Goal: Task Accomplishment & Management: Use online tool/utility

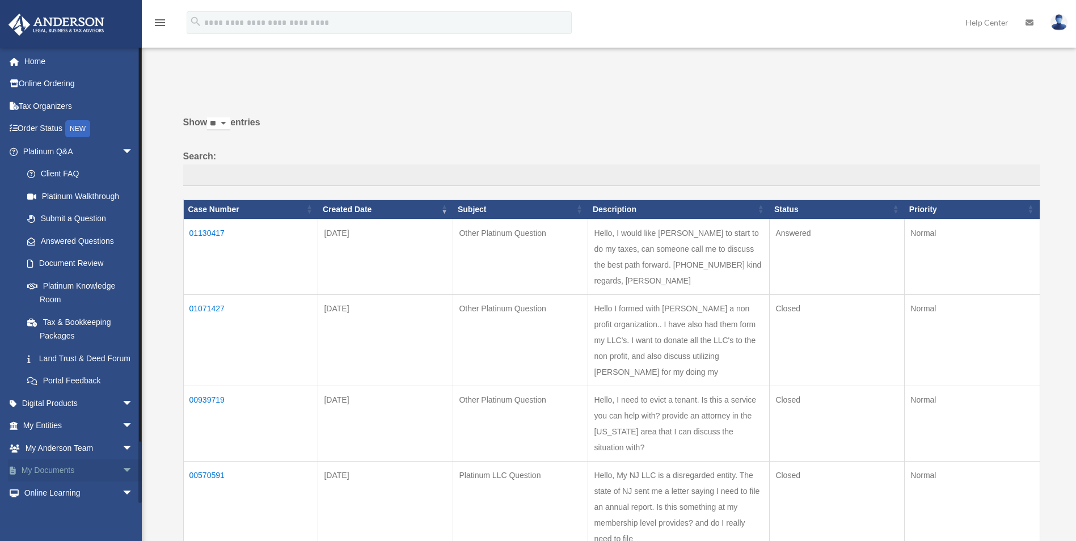
click at [122, 483] on span "arrow_drop_down" at bounding box center [133, 471] width 23 height 23
click at [52, 482] on link "My Documents arrow_drop_up" at bounding box center [79, 471] width 142 height 23
click at [122, 483] on span "arrow_drop_up" at bounding box center [133, 471] width 23 height 23
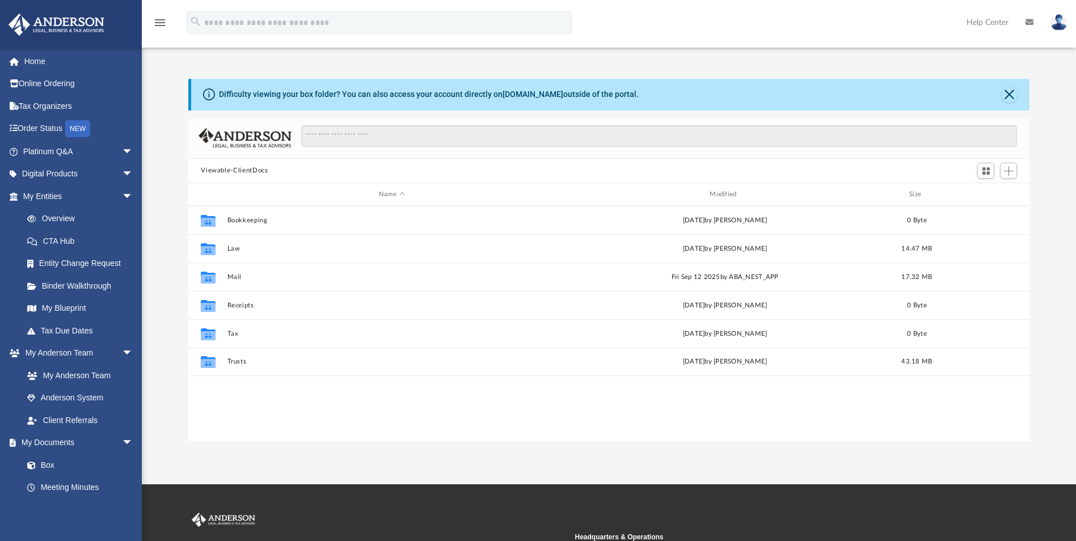
scroll to position [250, 833]
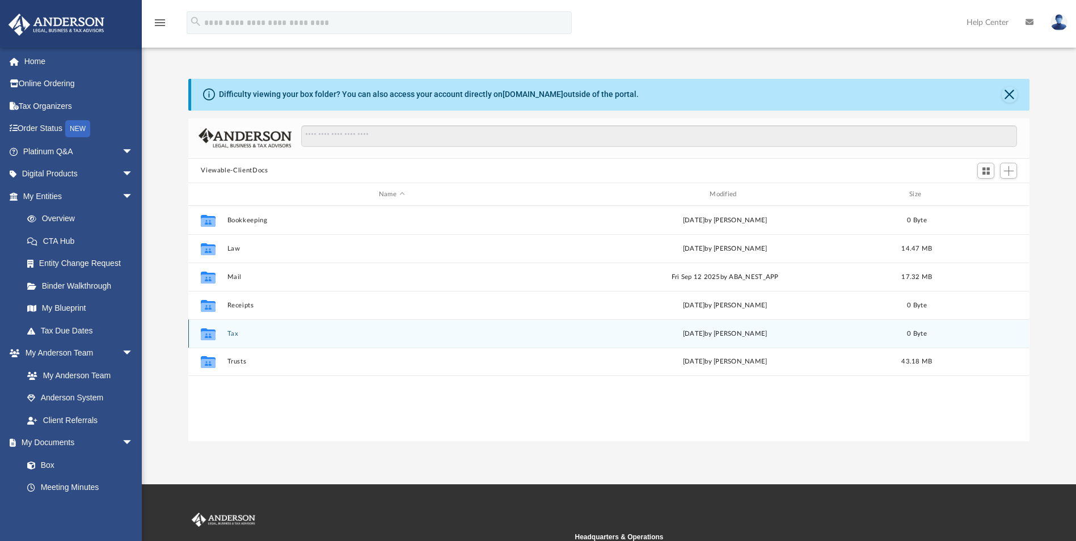
click at [210, 337] on icon "grid" at bounding box center [208, 334] width 15 height 12
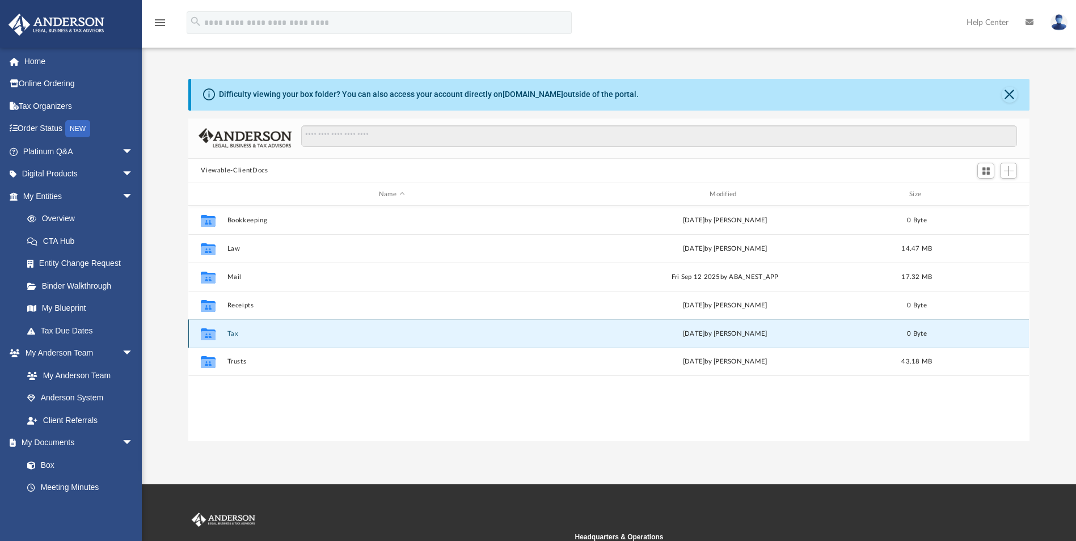
click at [210, 337] on icon "grid" at bounding box center [208, 334] width 15 height 12
click at [208, 334] on icon "grid" at bounding box center [208, 335] width 15 height 9
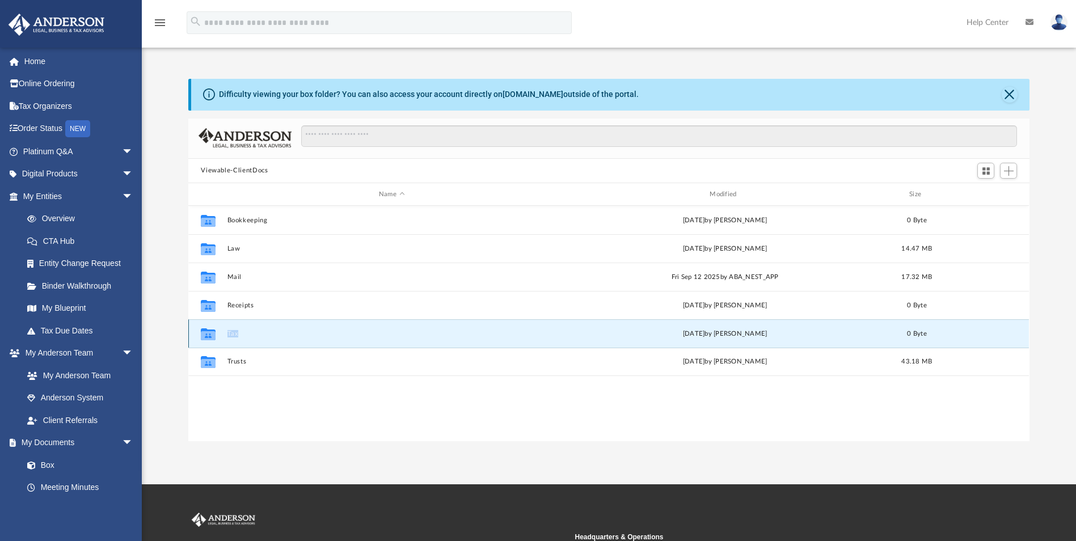
click at [208, 334] on icon "grid" at bounding box center [208, 335] width 15 height 9
drag, startPoint x: 208, startPoint y: 334, endPoint x: 287, endPoint y: 335, distance: 79.4
click at [287, 335] on button "Tax" at bounding box center [391, 333] width 328 height 7
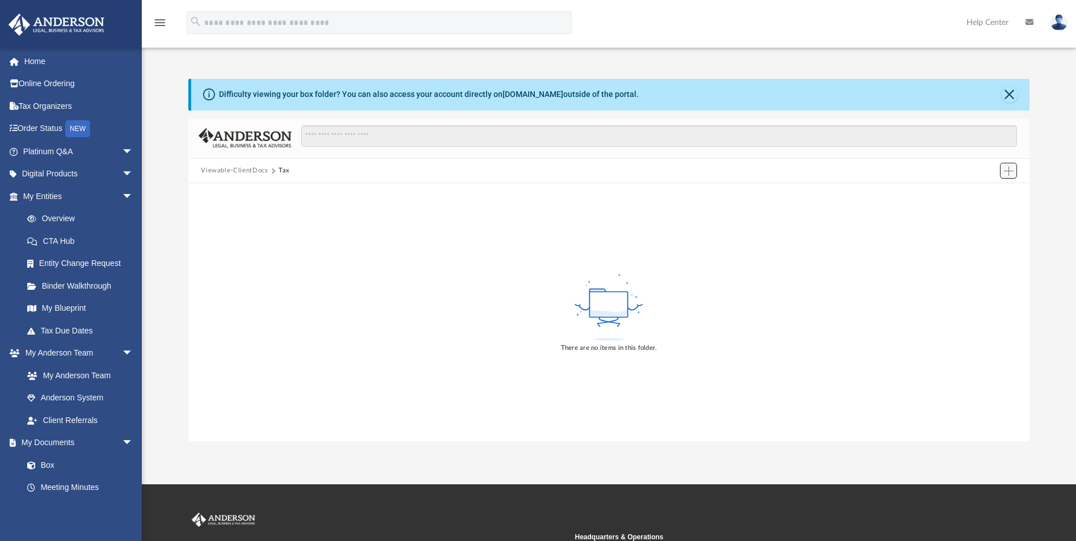
click at [1010, 174] on span "Add" at bounding box center [1009, 171] width 10 height 10
click at [984, 195] on li "Upload" at bounding box center [993, 194] width 36 height 12
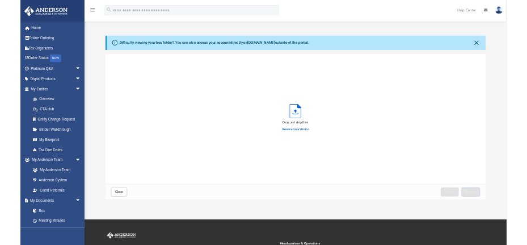
scroll to position [279, 833]
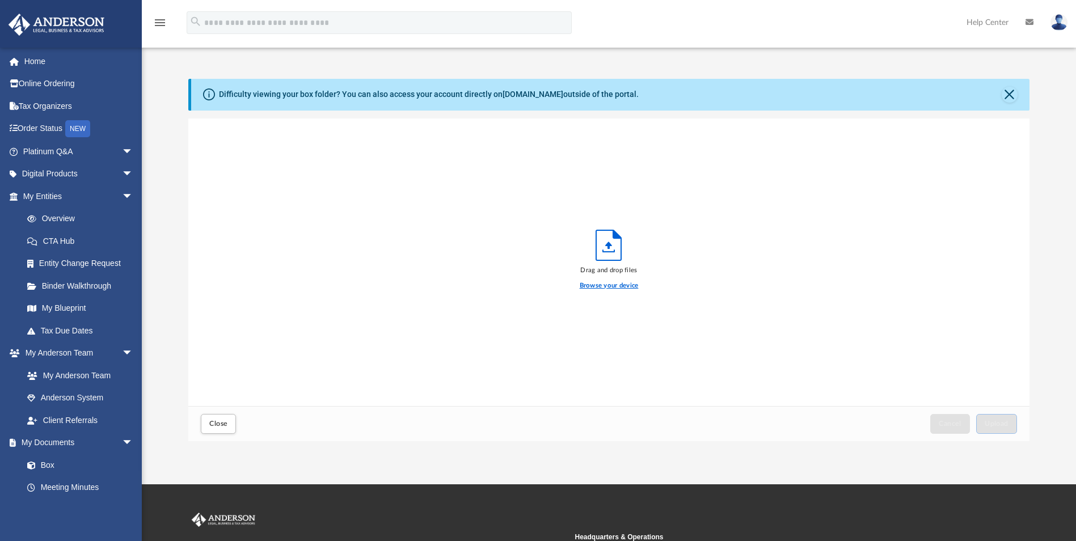
click at [596, 284] on label "Browse your device" at bounding box center [609, 286] width 59 height 10
click at [0, 0] on input "Browse your device" at bounding box center [0, 0] width 0 height 0
click at [1001, 423] on span "Upload" at bounding box center [997, 423] width 24 height 7
click at [600, 287] on label "Select More Files" at bounding box center [609, 284] width 52 height 10
click at [0, 0] on input "Select More Files" at bounding box center [0, 0] width 0 height 0
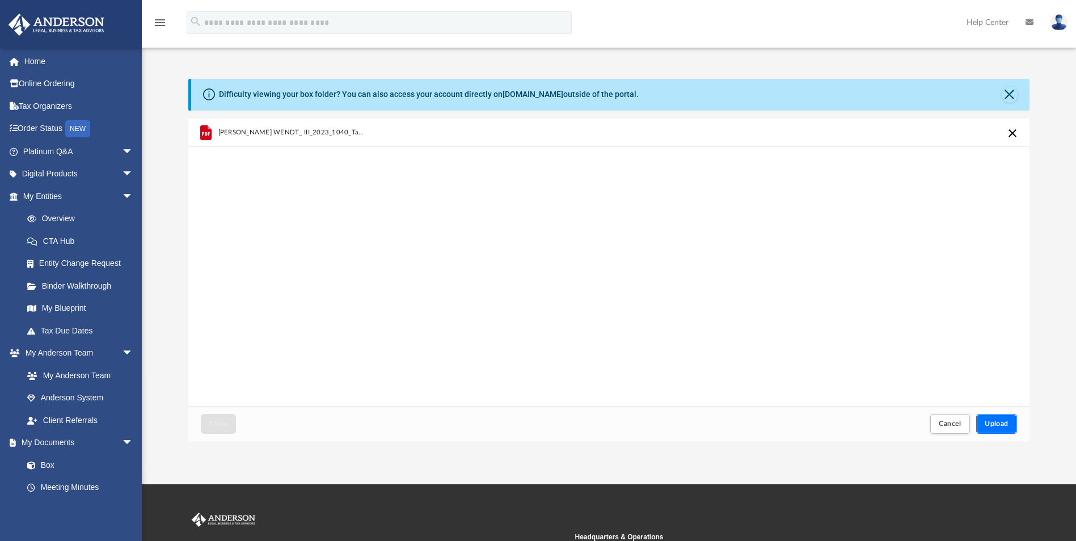
click at [1009, 427] on button "Upload" at bounding box center [996, 424] width 41 height 20
click at [626, 284] on label "Select More Files" at bounding box center [609, 284] width 52 height 10
click at [0, 0] on input "Select More Files" at bounding box center [0, 0] width 0 height 0
click at [620, 281] on label "Select More Files" at bounding box center [609, 284] width 52 height 10
click at [0, 0] on input "Select More Files" at bounding box center [0, 0] width 0 height 0
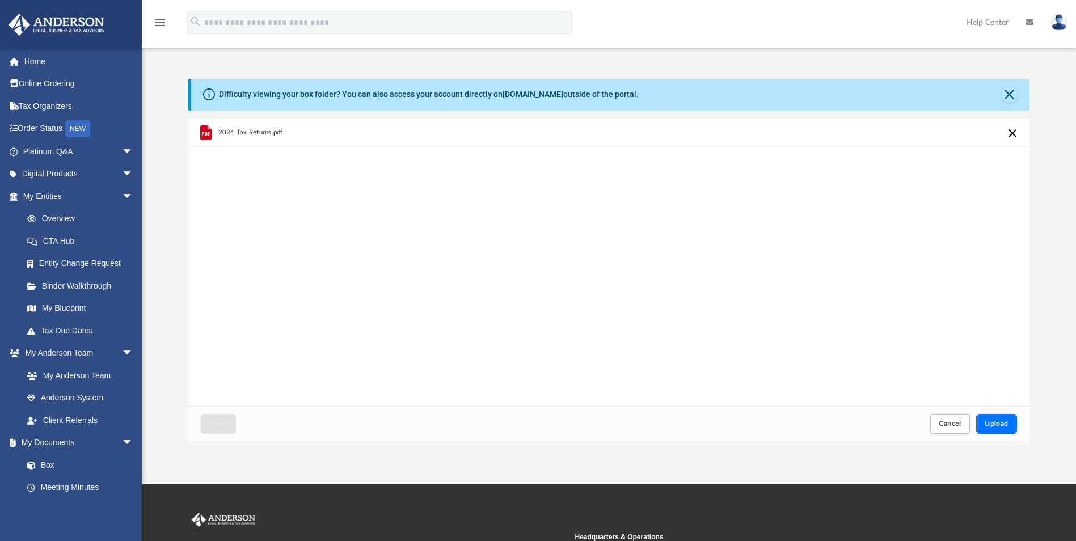
click at [1001, 424] on span "Upload" at bounding box center [997, 423] width 24 height 7
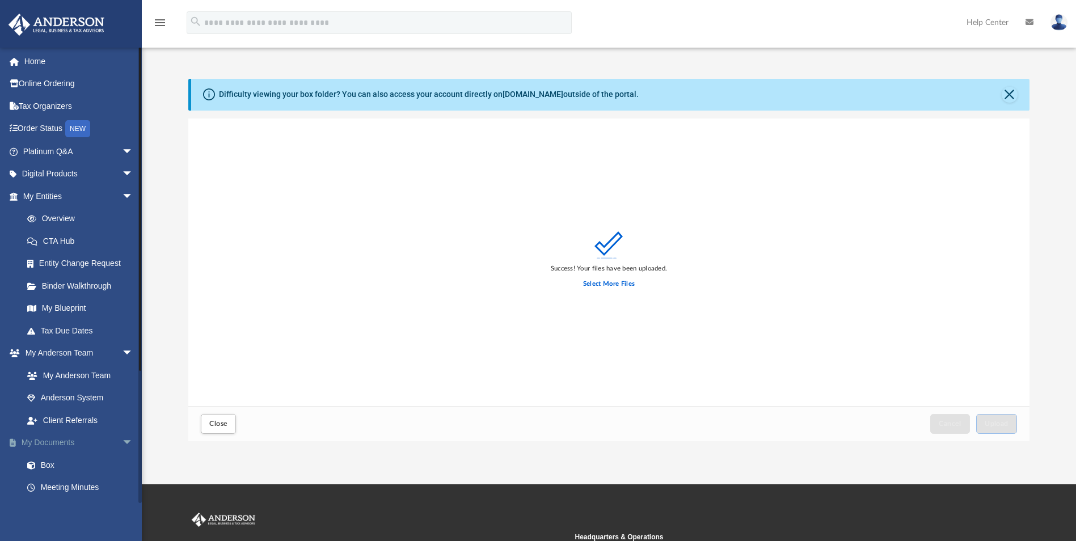
click at [70, 440] on link "My Documents arrow_drop_down" at bounding box center [79, 443] width 142 height 23
click at [50, 461] on link "Box" at bounding box center [83, 465] width 134 height 23
click at [122, 440] on span "arrow_drop_down" at bounding box center [133, 443] width 23 height 23
click at [228, 422] on button "Close" at bounding box center [218, 424] width 35 height 20
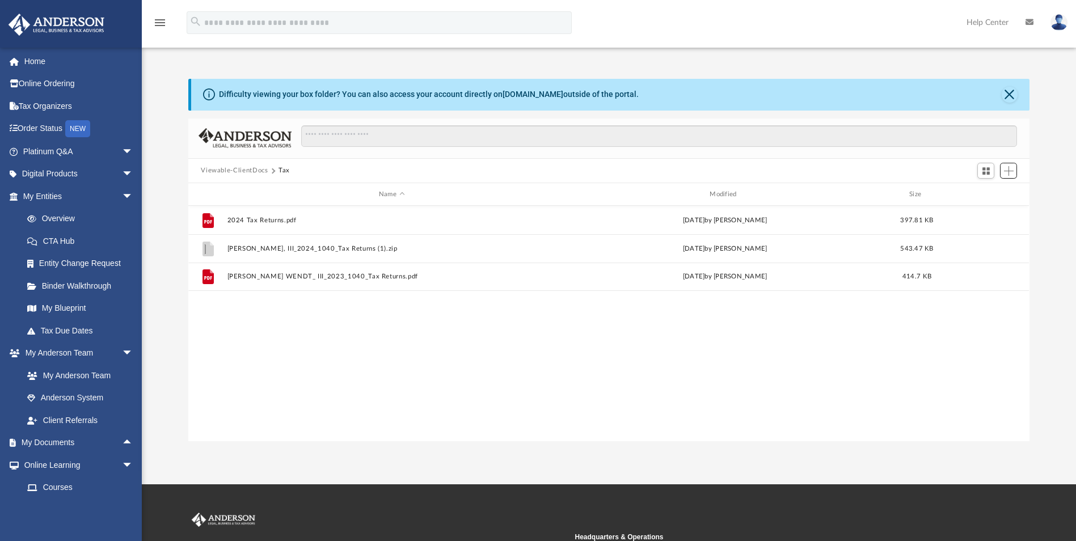
scroll to position [250, 833]
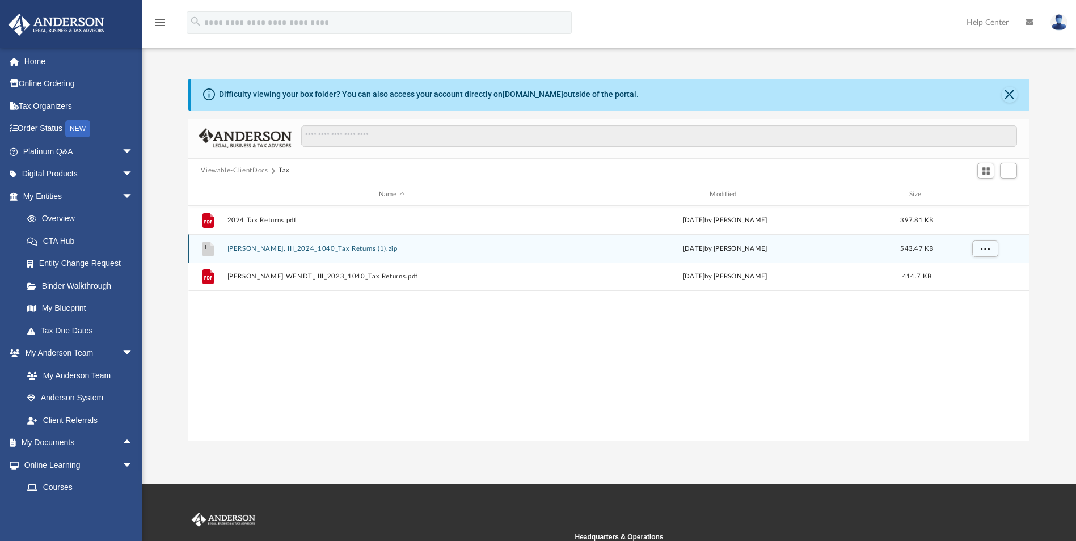
click at [209, 249] on icon "grid" at bounding box center [208, 249] width 11 height 15
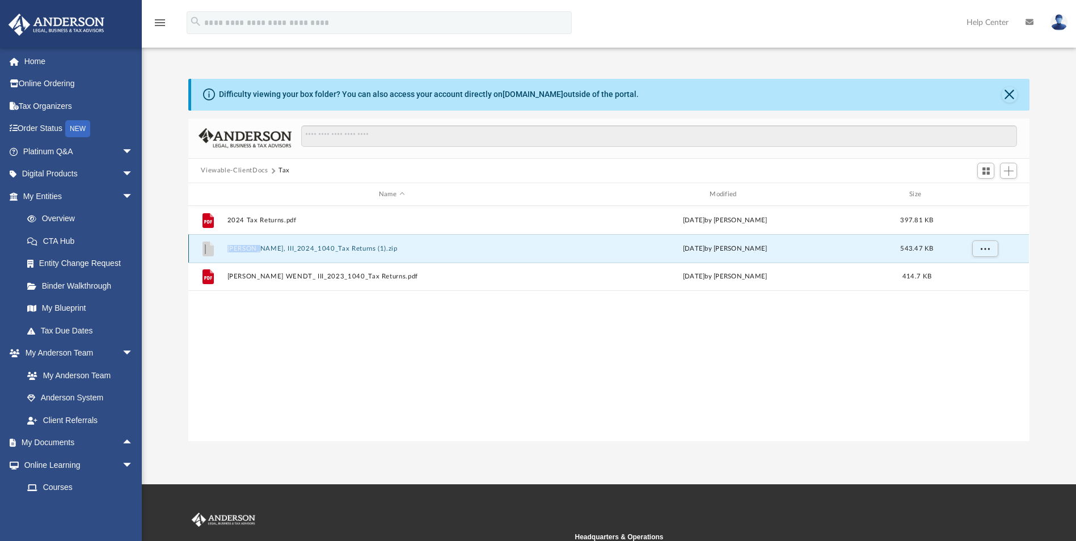
click at [209, 249] on icon "grid" at bounding box center [208, 249] width 11 height 15
click at [206, 250] on icon "grid" at bounding box center [208, 249] width 11 height 15
click at [988, 246] on span "More options" at bounding box center [985, 249] width 9 height 6
drag, startPoint x: 413, startPoint y: 328, endPoint x: 317, endPoint y: 251, distance: 122.7
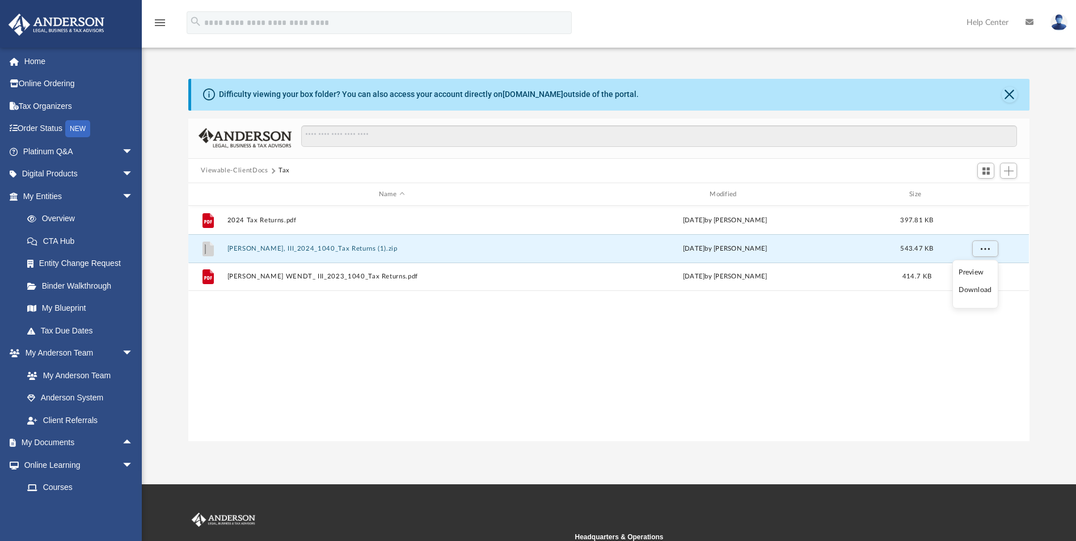
click at [412, 327] on div "File 2024 Tax Returns.pdf today by Herbert Wendt 397.81 KB File HERBERT A. WEND…" at bounding box center [608, 323] width 841 height 235
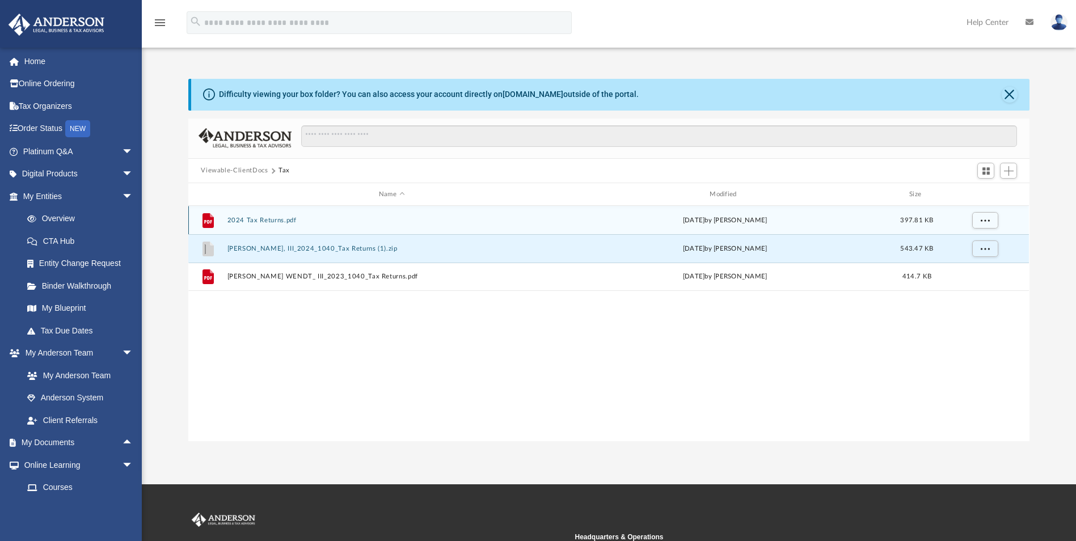
click at [280, 215] on div "File 2024 Tax Returns.pdf today by Herbert Wendt 397.81 KB" at bounding box center [608, 220] width 841 height 28
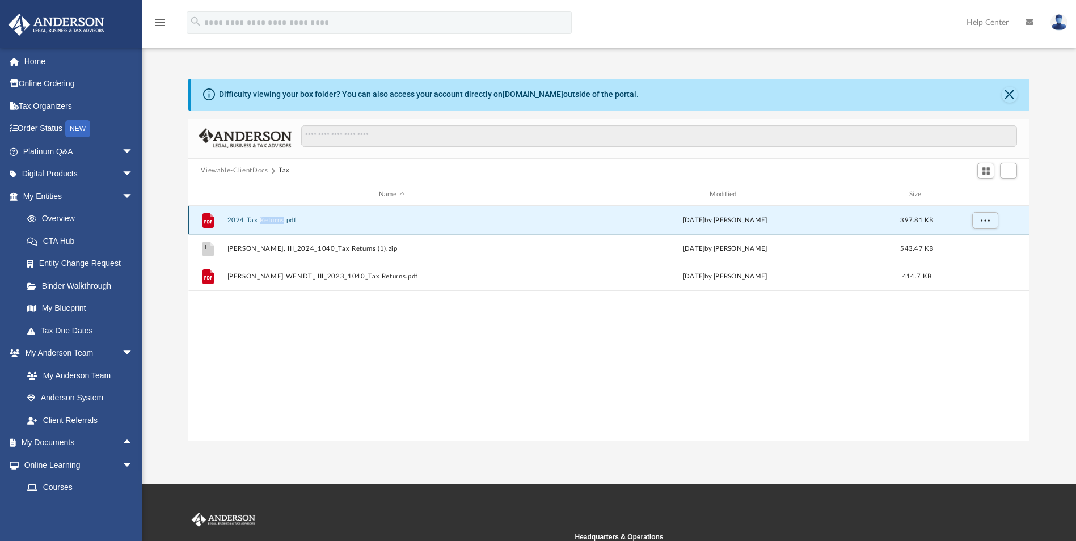
click at [280, 215] on div "File 2024 Tax Returns.pdf today by Herbert Wendt 397.81 KB" at bounding box center [608, 220] width 841 height 28
drag, startPoint x: 280, startPoint y: 215, endPoint x: 223, endPoint y: 223, distance: 57.8
click at [223, 223] on div "File 2024 Tax Returns.pdf today by Herbert Wendt 397.81 KB" at bounding box center [608, 220] width 841 height 28
drag, startPoint x: 223, startPoint y: 223, endPoint x: 268, endPoint y: 225, distance: 44.9
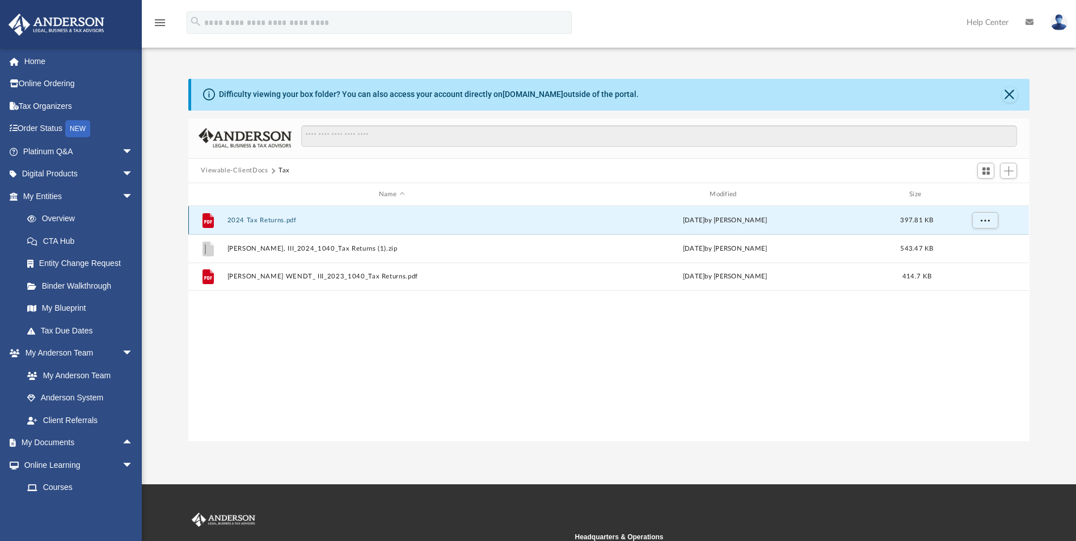
click at [268, 225] on div "File 2024 Tax Returns.pdf today by Herbert Wendt 397.81 KB" at bounding box center [608, 220] width 841 height 28
click at [89, 445] on link "My Documents arrow_drop_up" at bounding box center [79, 443] width 142 height 23
click at [66, 444] on link "My Documents arrow_drop_up" at bounding box center [79, 443] width 142 height 23
click at [122, 441] on span "arrow_drop_up" at bounding box center [133, 443] width 23 height 23
click at [52, 460] on link "Box" at bounding box center [83, 465] width 134 height 23
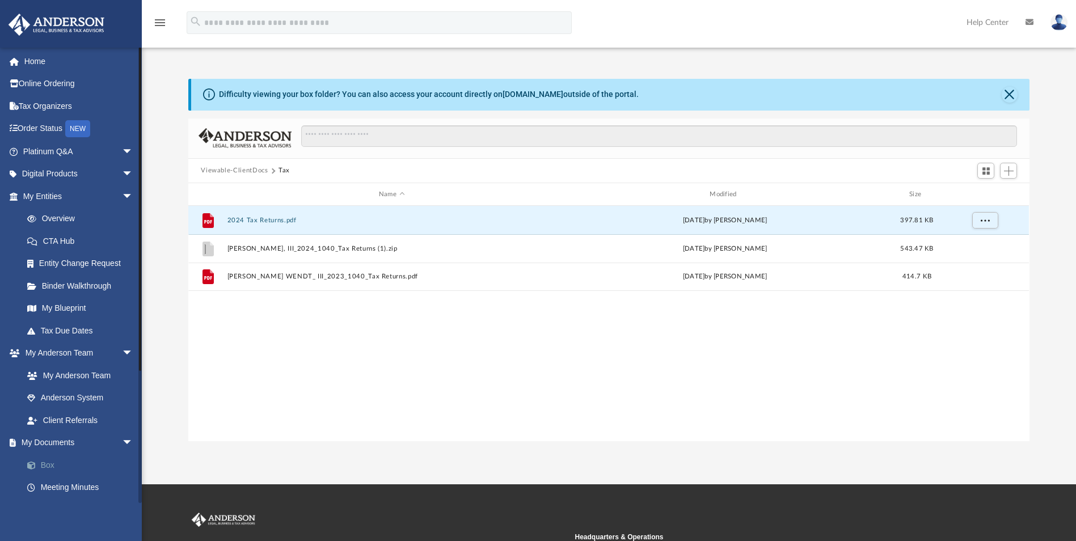
click at [43, 465] on link "Box" at bounding box center [83, 465] width 134 height 23
click at [1014, 97] on button "Close" at bounding box center [1010, 95] width 16 height 16
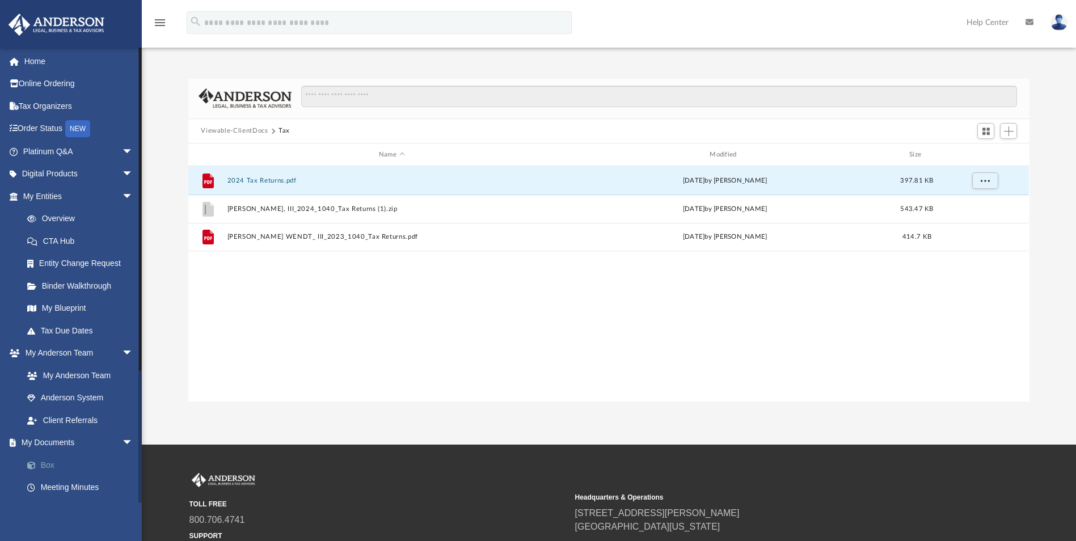
click at [57, 465] on link "Box" at bounding box center [83, 465] width 134 height 23
click at [122, 441] on span "arrow_drop_down" at bounding box center [133, 443] width 23 height 23
click at [32, 440] on link "My Documents arrow_drop_up" at bounding box center [79, 443] width 142 height 23
click at [122, 441] on span "arrow_drop_up" at bounding box center [133, 443] width 23 height 23
click at [1013, 62] on div "Difficulty viewing your box folder? You can also access your account directly o…" at bounding box center [609, 228] width 934 height 347
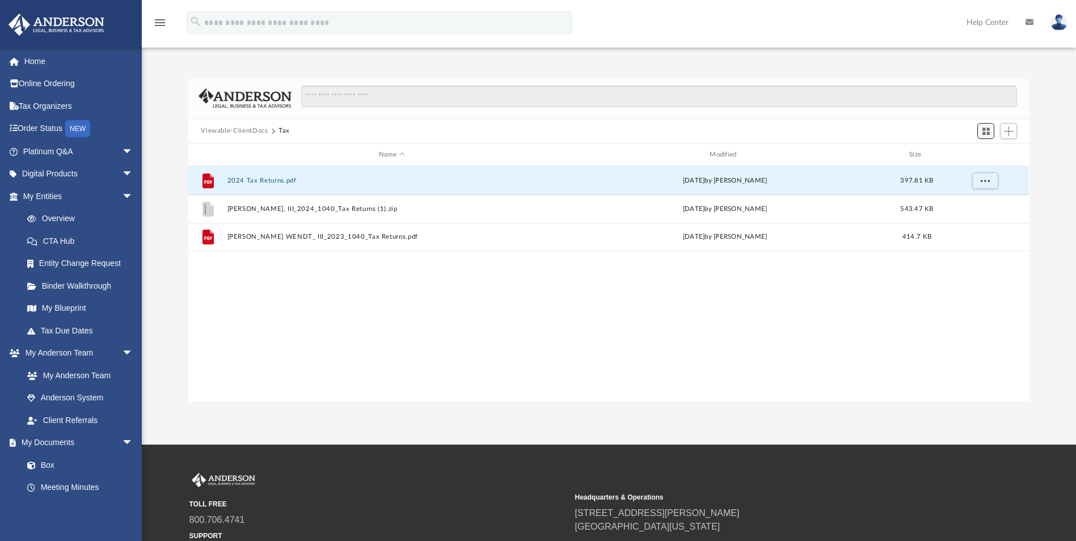
click at [991, 133] on button "Switch to Grid View" at bounding box center [986, 131] width 17 height 16
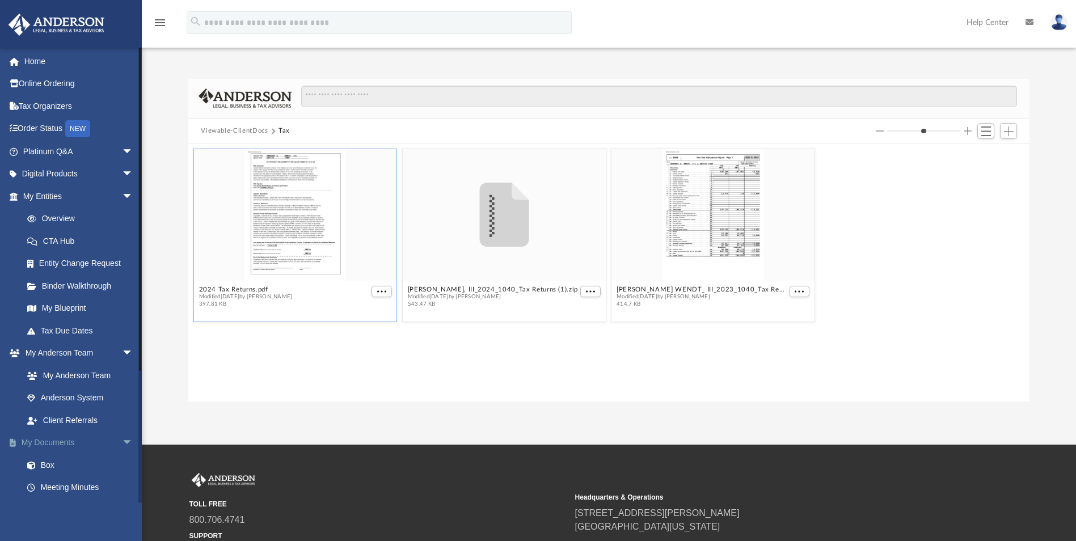
click at [122, 441] on span "arrow_drop_down" at bounding box center [133, 443] width 23 height 23
click at [129, 445] on span "arrow_drop_up" at bounding box center [133, 443] width 23 height 23
click at [52, 443] on link "My Documents arrow_drop_down" at bounding box center [79, 443] width 142 height 23
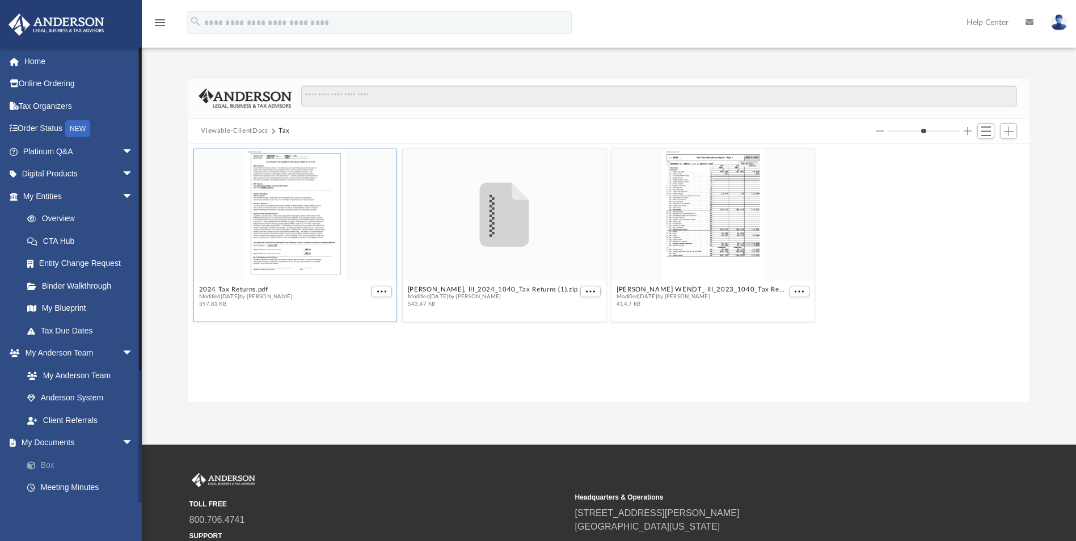
click at [44, 462] on link "Box" at bounding box center [83, 465] width 134 height 23
click at [41, 469] on link "Box" at bounding box center [83, 465] width 134 height 23
click at [45, 462] on link "Box" at bounding box center [83, 465] width 134 height 23
click at [74, 484] on link "Meeting Minutes" at bounding box center [83, 488] width 134 height 23
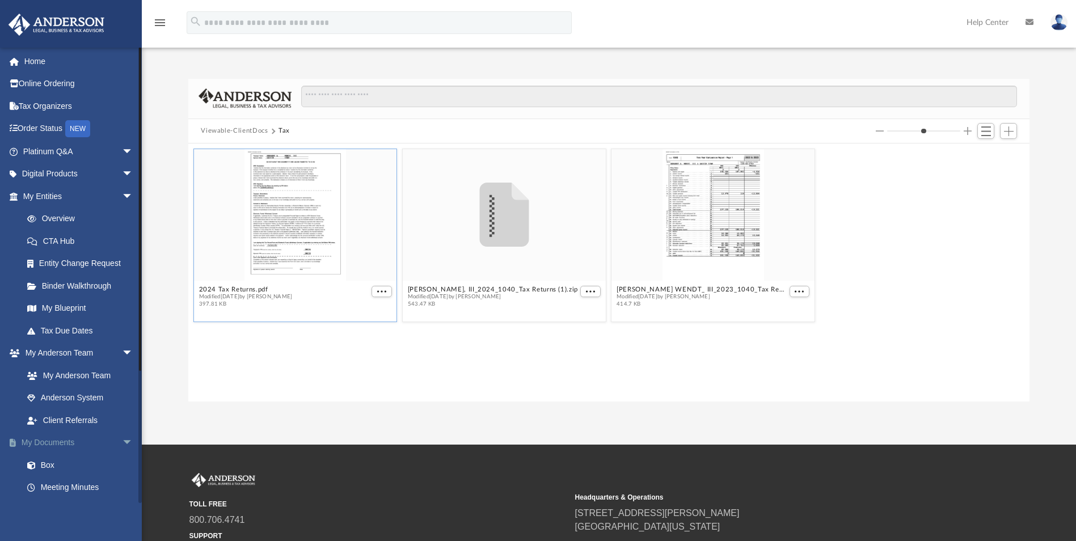
click at [56, 445] on link "My Documents arrow_drop_down" at bounding box center [79, 443] width 142 height 23
click at [122, 441] on span "arrow_drop_down" at bounding box center [133, 443] width 23 height 23
click at [69, 353] on link "My Anderson Team arrow_drop_down" at bounding box center [79, 353] width 142 height 23
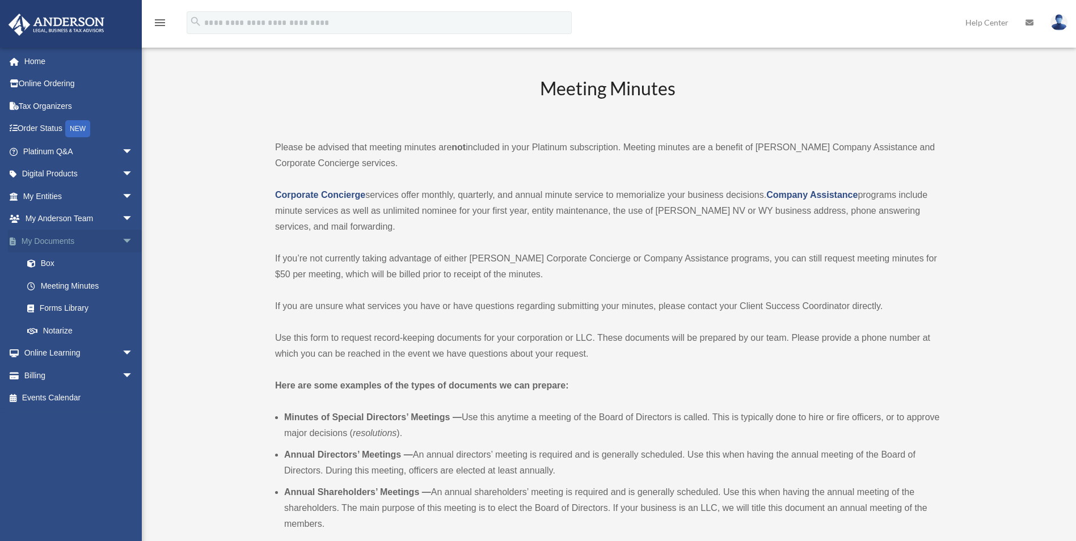
click at [123, 239] on span "arrow_drop_down" at bounding box center [133, 241] width 23 height 23
click at [53, 242] on link "My Documents arrow_drop_up" at bounding box center [79, 241] width 142 height 23
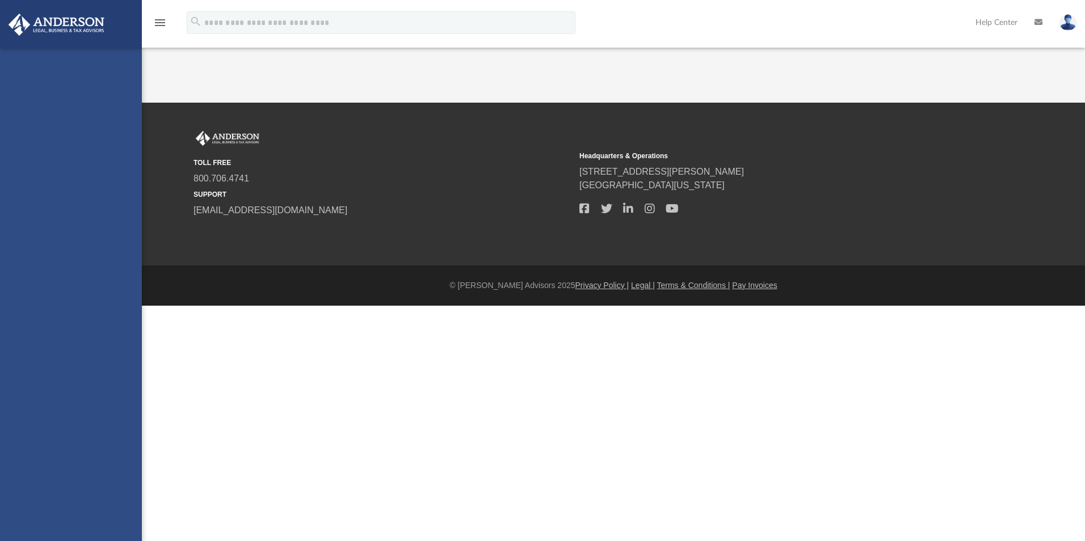
click at [123, 237] on div "herbert.wendtiii@icloud.com Sign Out herbert.wendtiii@icloud.com Home Online Or…" at bounding box center [71, 318] width 142 height 541
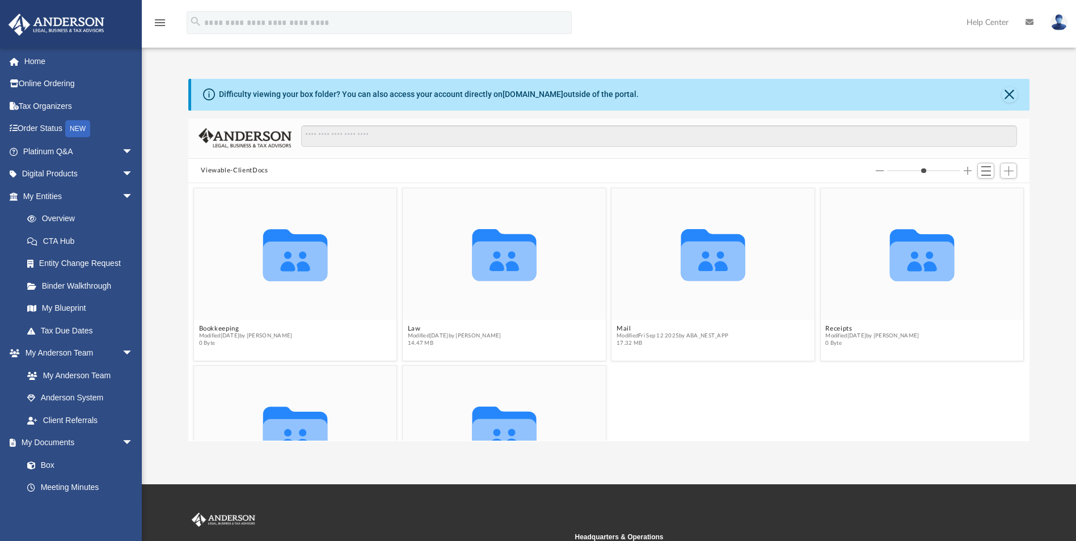
click at [747, 13] on div "menu search Site Menu add herbert.wendtiii@icloud.com My Profile Reset Password…" at bounding box center [538, 28] width 1059 height 39
